Goal: Task Accomplishment & Management: Use online tool/utility

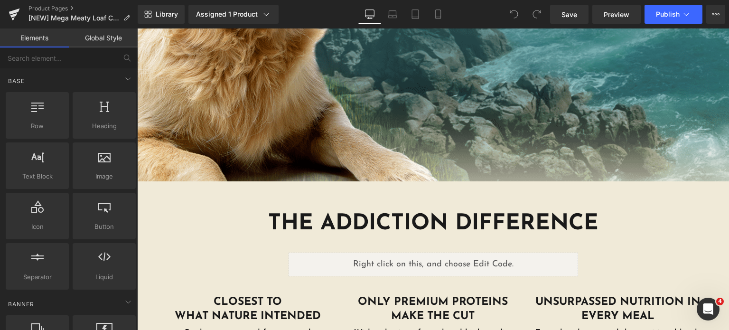
scroll to position [964, 0]
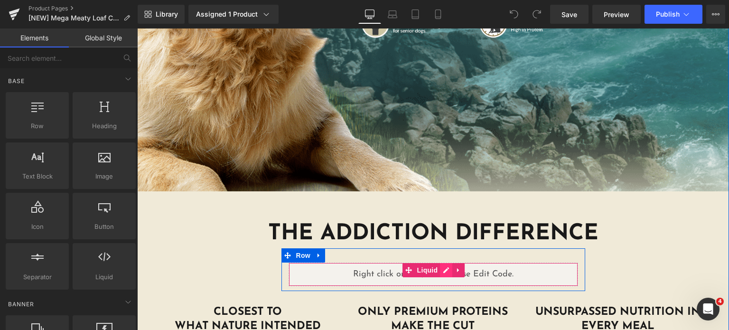
click at [440, 262] on div "Liquid" at bounding box center [433, 274] width 289 height 24
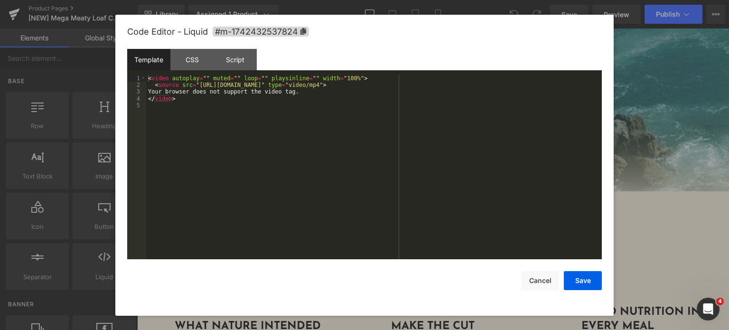
click at [363, 186] on div "< video autoplay = "" muted = "" loop = "" playsinline = "" width = "100%" > < …" at bounding box center [374, 174] width 456 height 198
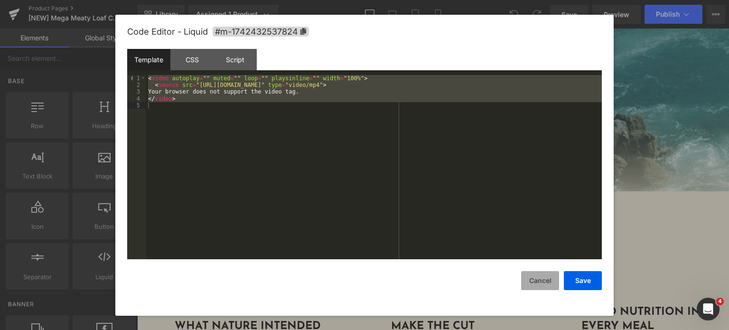
click at [535, 282] on button "Cancel" at bounding box center [540, 280] width 38 height 19
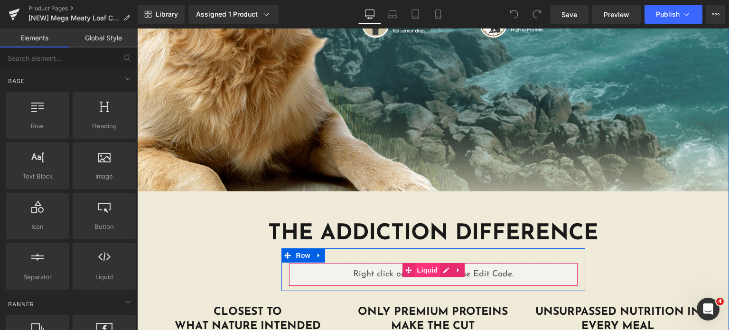
click at [434, 263] on span "Liquid" at bounding box center [428, 270] width 26 height 14
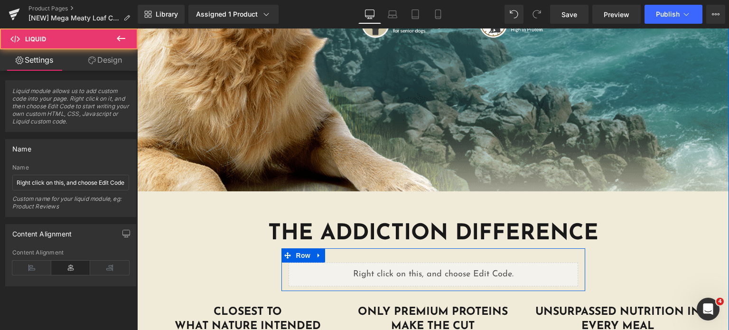
click at [439, 262] on div "Liquid" at bounding box center [433, 274] width 289 height 24
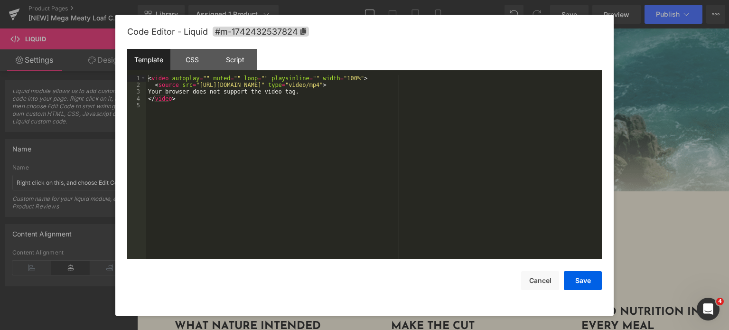
click at [386, 216] on div "< video autoplay = "" muted = "" loop = "" playsinline = "" width = "100%" > < …" at bounding box center [374, 174] width 456 height 198
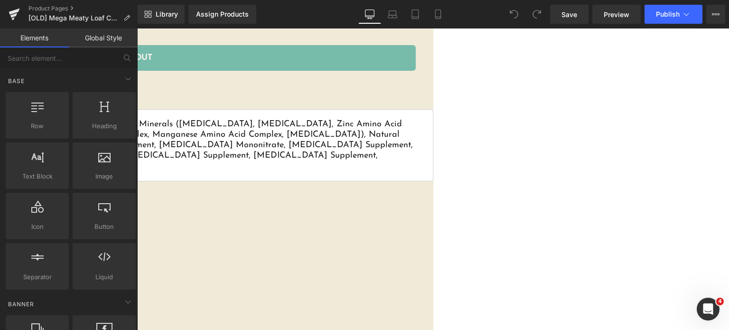
scroll to position [997, 0]
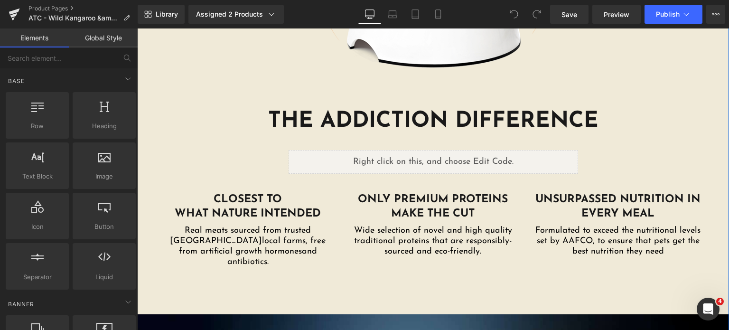
scroll to position [2775, 0]
click at [469, 167] on div "Liquid" at bounding box center [433, 162] width 289 height 24
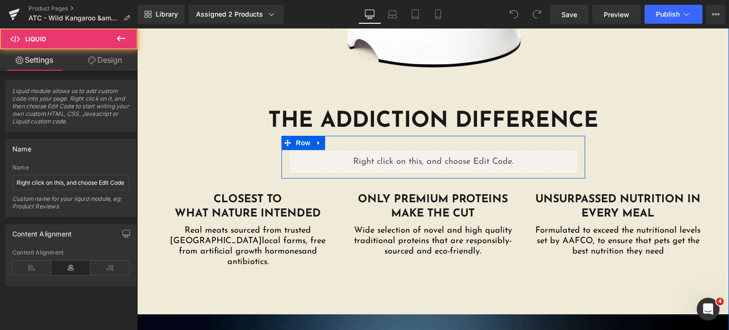
click at [444, 158] on div "Liquid" at bounding box center [433, 162] width 289 height 24
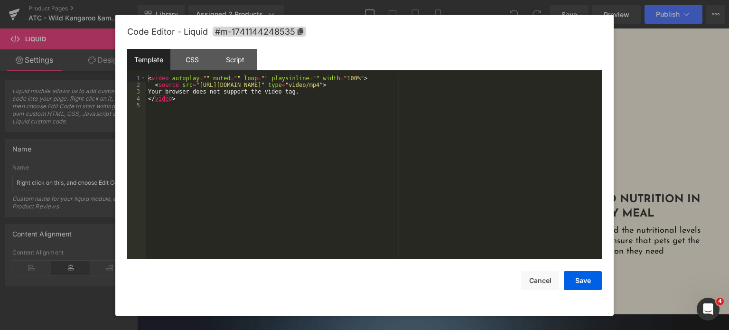
click at [297, 113] on div "< video autoplay = "" muted = "" loop = "" playsinline = "" width = "100%" > < …" at bounding box center [374, 174] width 456 height 198
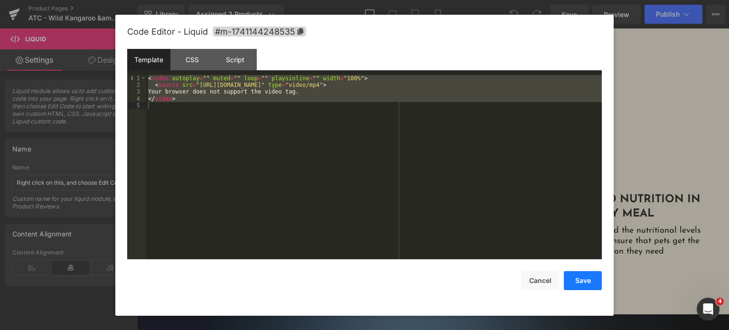
click at [578, 283] on button "Save" at bounding box center [583, 280] width 38 height 19
